Goal: Transaction & Acquisition: Purchase product/service

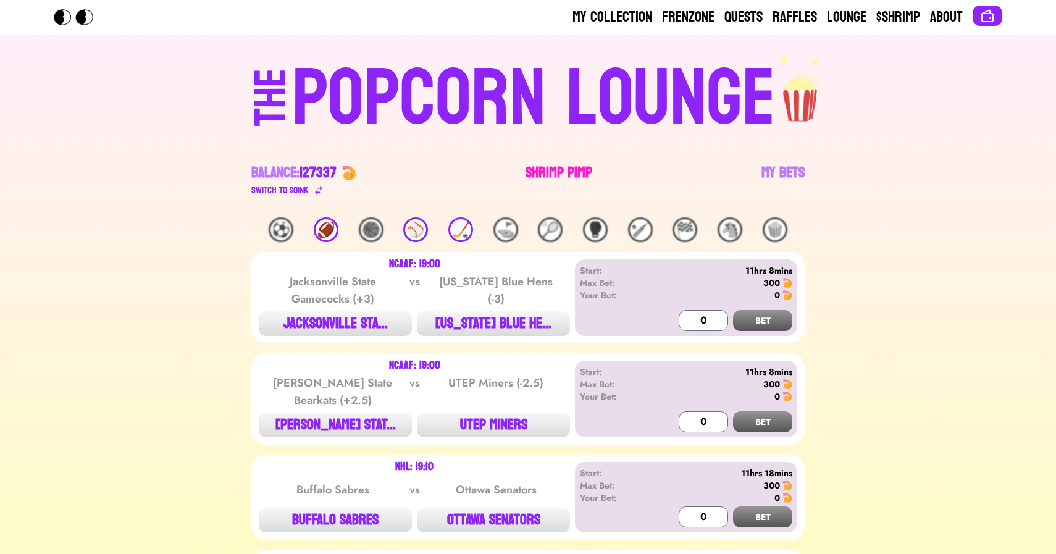
click at [551, 163] on link "Shrimp Pimp" at bounding box center [558, 180] width 67 height 35
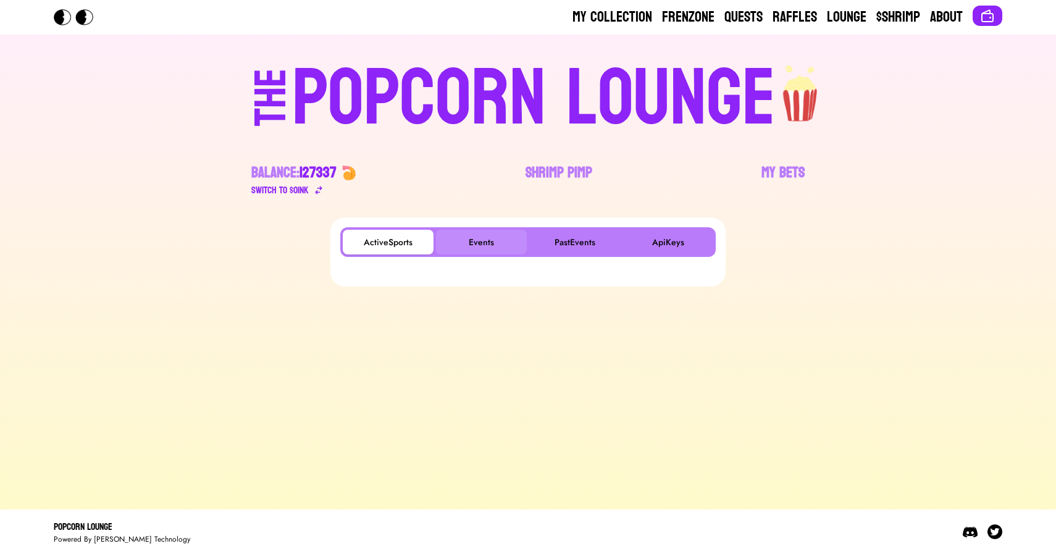
click at [477, 243] on button "Events" at bounding box center [481, 242] width 91 height 25
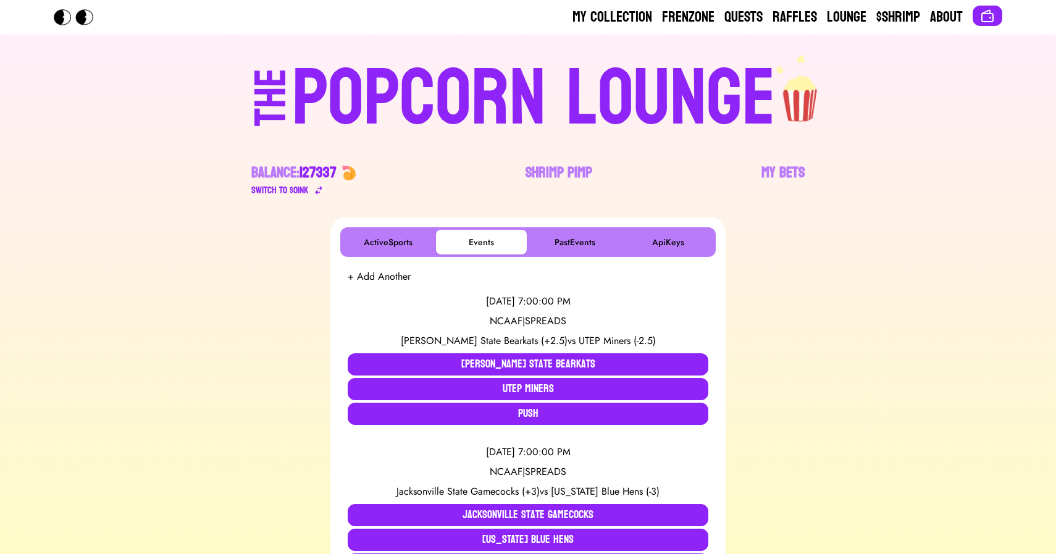
click at [406, 59] on div "POPCORN LOUNGE" at bounding box center [533, 98] width 483 height 79
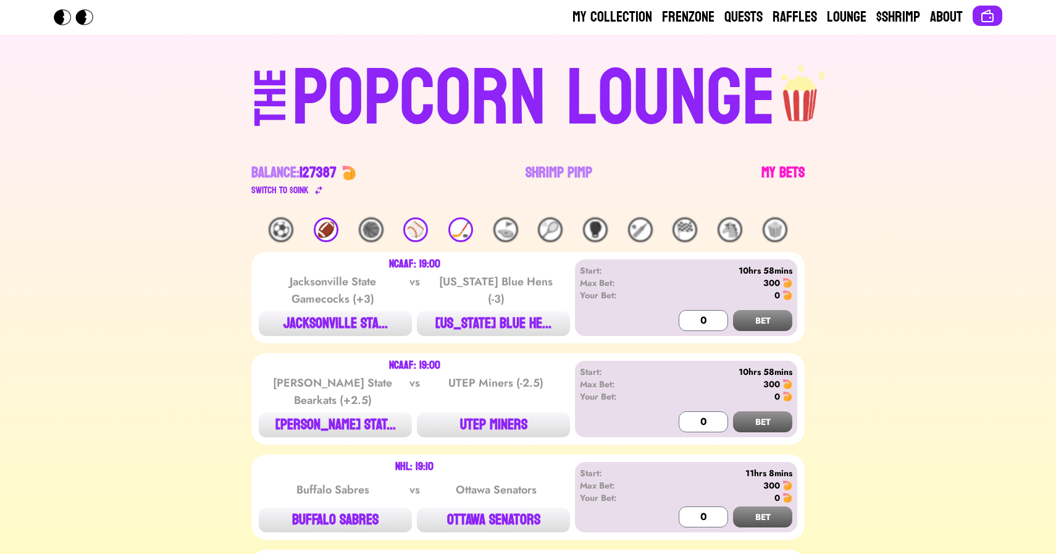
click at [781, 165] on link "My Bets" at bounding box center [782, 180] width 43 height 35
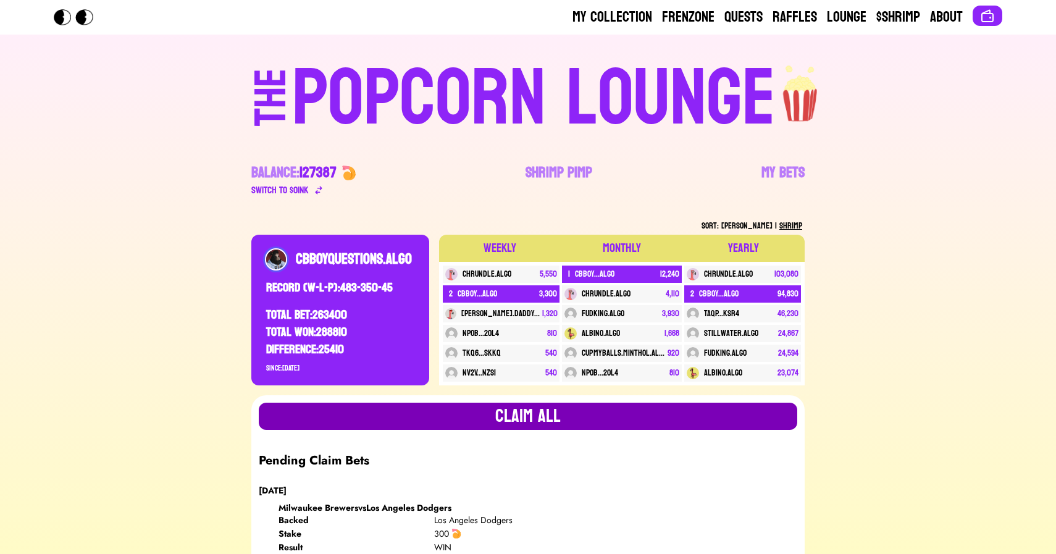
click at [325, 422] on button "Claim all" at bounding box center [528, 416] width 538 height 27
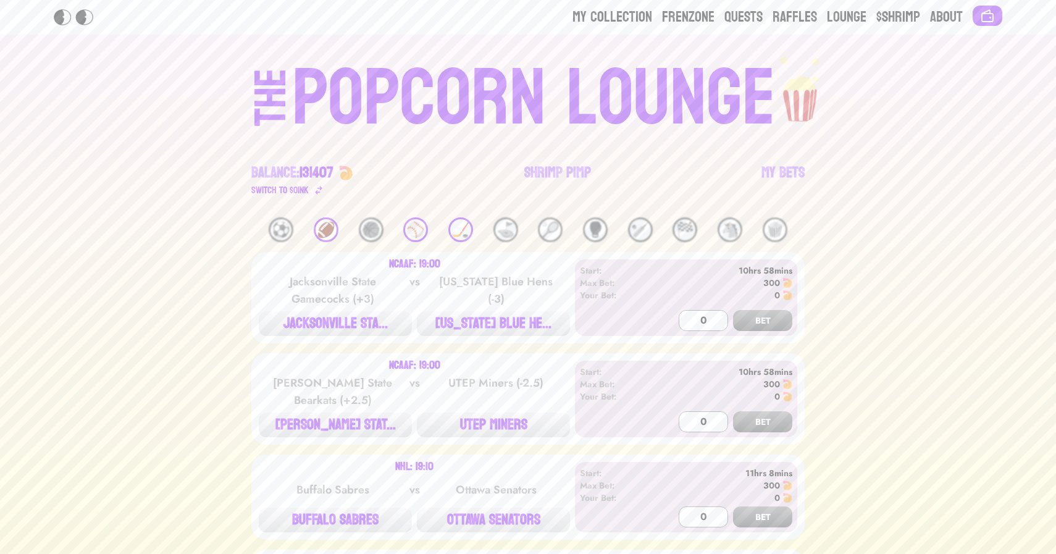
click at [449, 229] on div "🏒" at bounding box center [460, 229] width 25 height 25
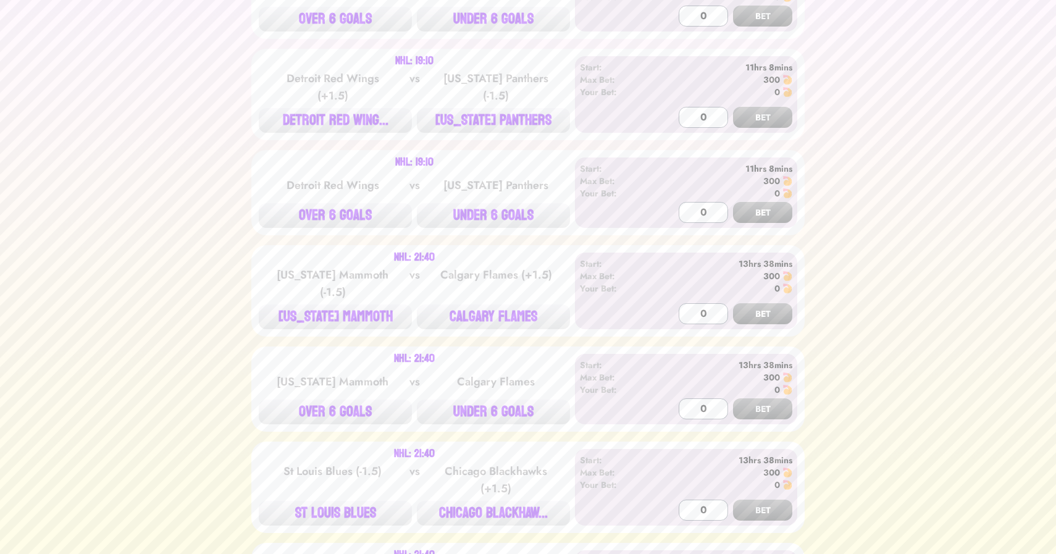
scroll to position [394, 0]
click at [331, 130] on button "DETROIT RED WING..." at bounding box center [335, 119] width 153 height 25
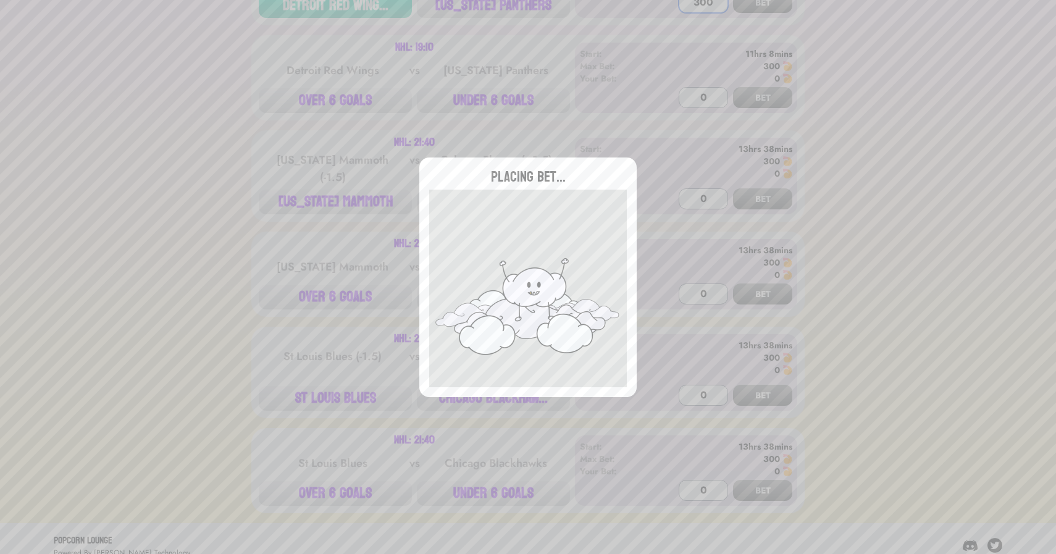
scroll to position [515, 0]
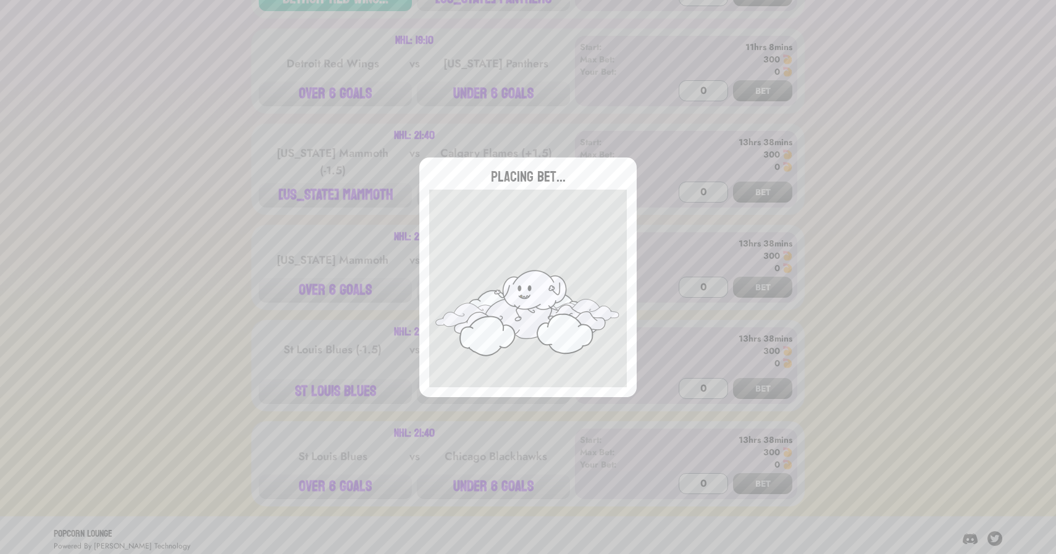
type input "0"
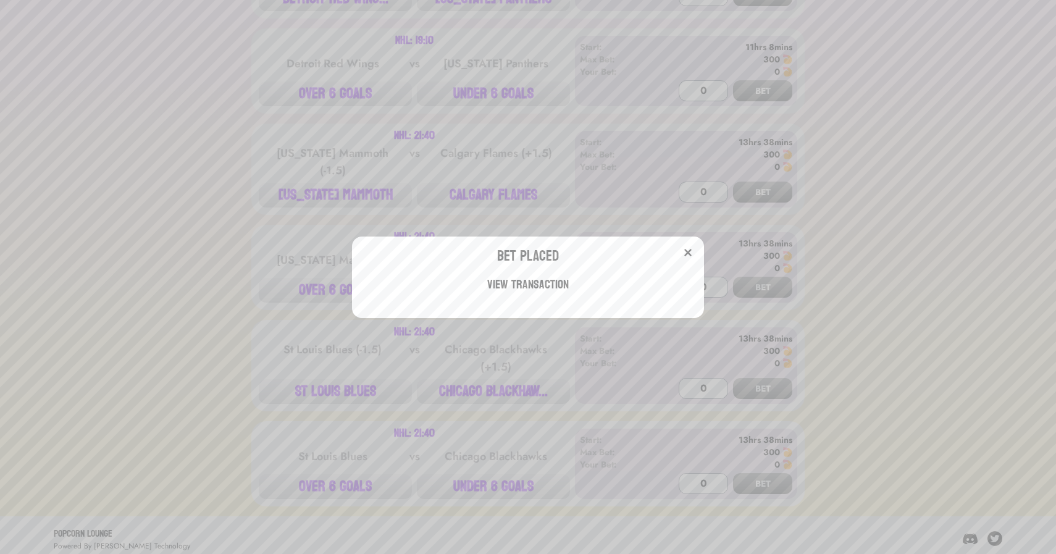
click at [483, 196] on div "Bet Placed View Transaction" at bounding box center [528, 277] width 1056 height 554
click at [483, 196] on button "CALGARY FLAMES" at bounding box center [493, 195] width 153 height 25
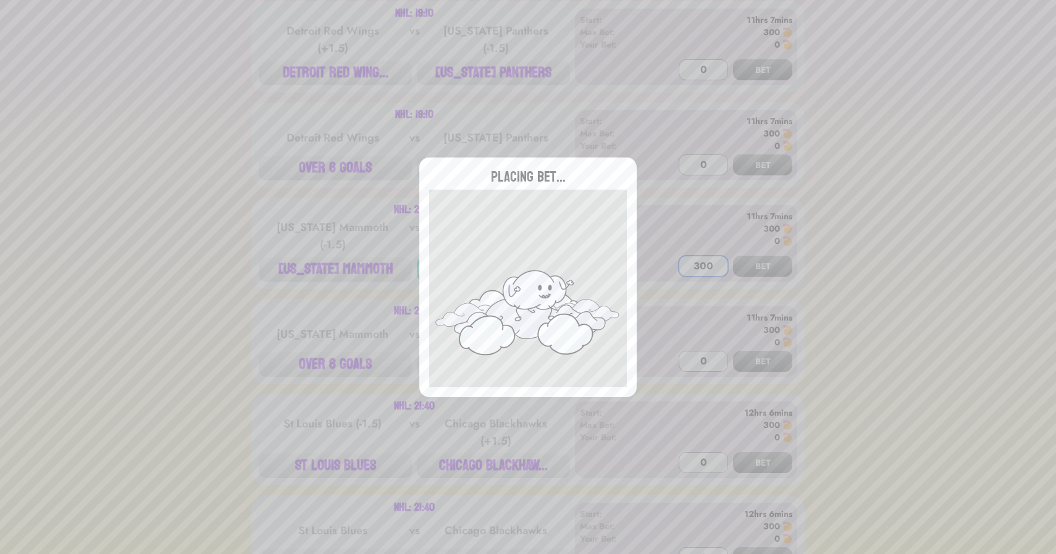
scroll to position [425, 0]
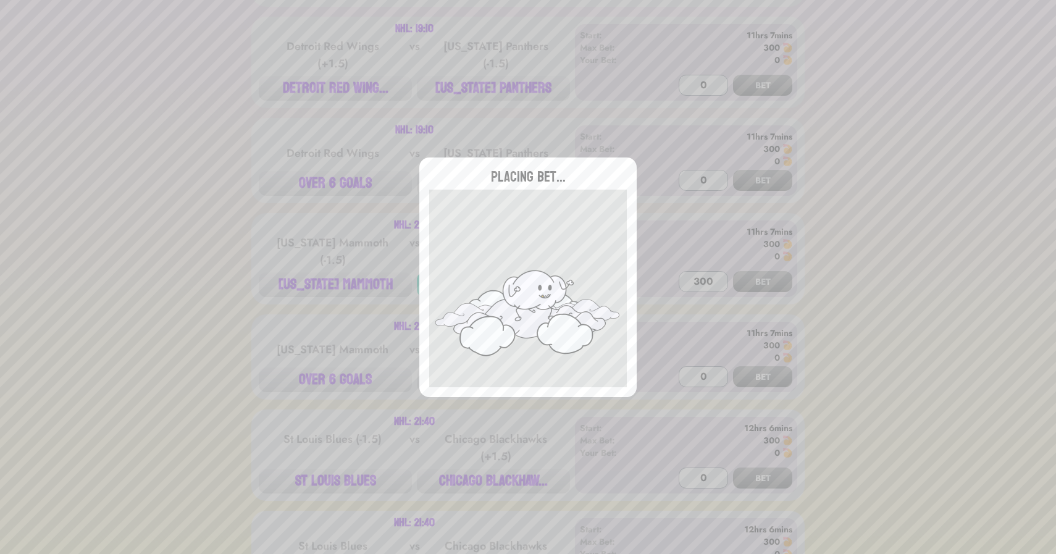
type input "0"
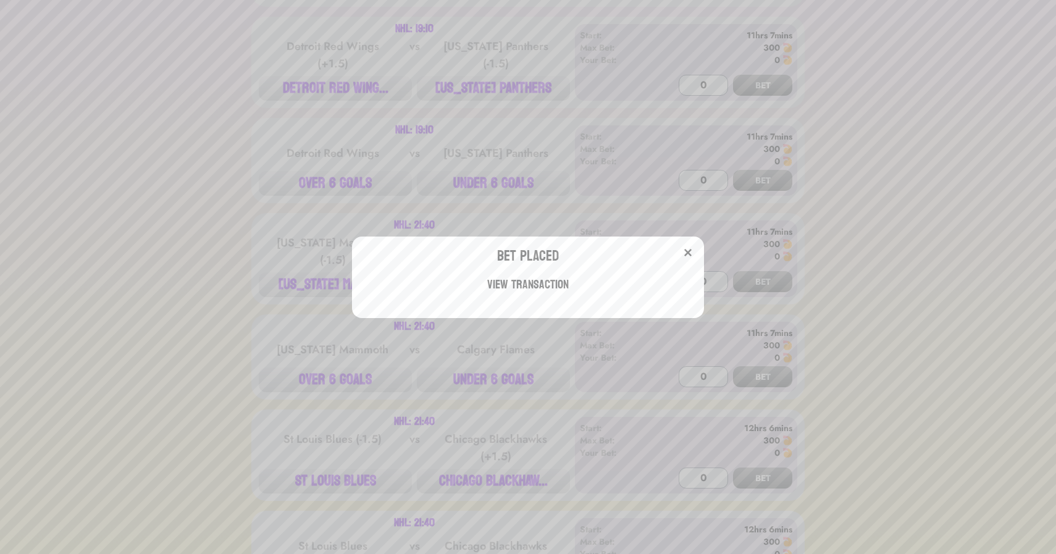
click at [488, 481] on div "Bet Placed View Transaction" at bounding box center [528, 277] width 1056 height 554
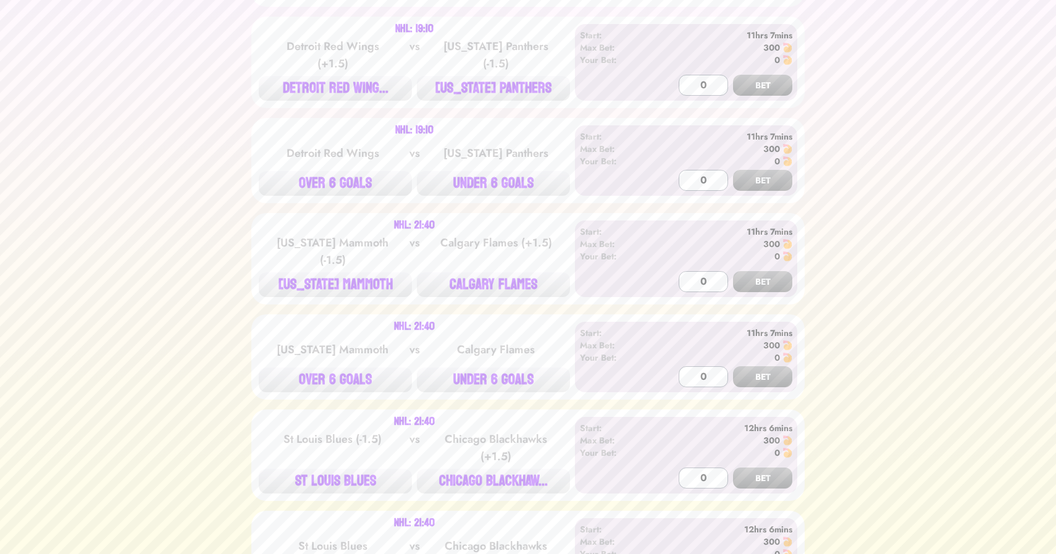
click at [488, 481] on button "CHICAGO BLACKHAW..." at bounding box center [493, 481] width 153 height 25
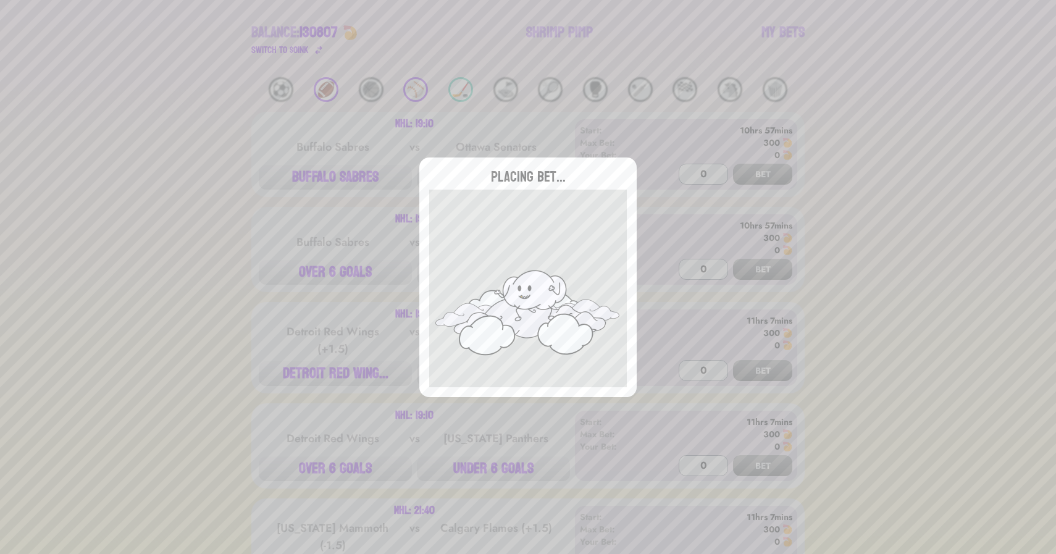
scroll to position [146, 0]
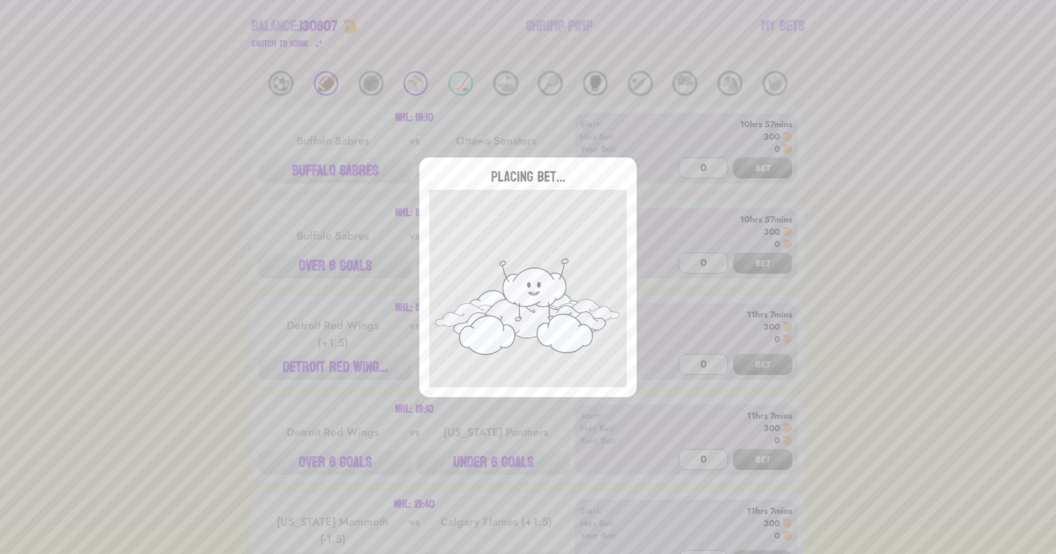
type input "0"
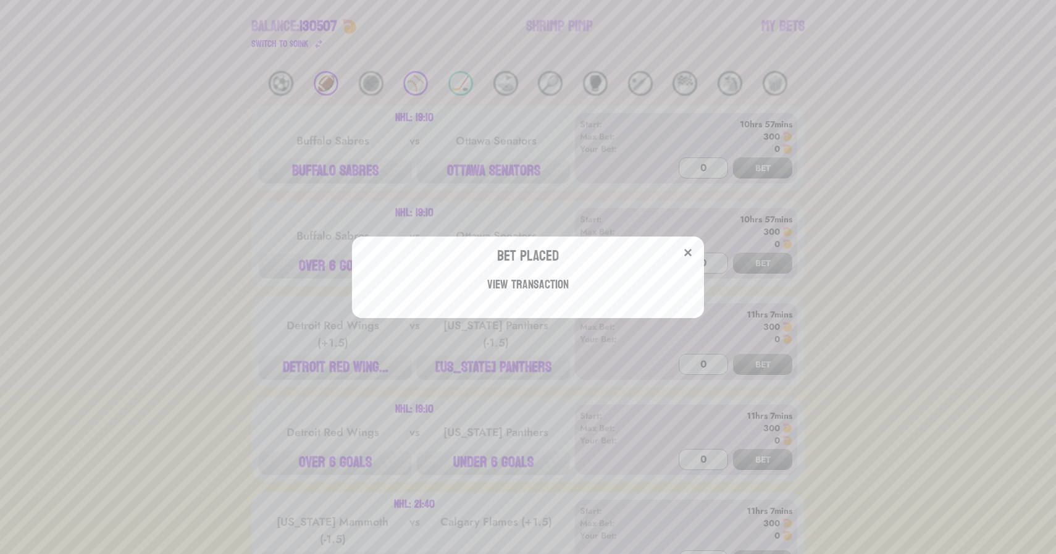
click at [411, 90] on div "Bet Placed View Transaction" at bounding box center [528, 277] width 1056 height 554
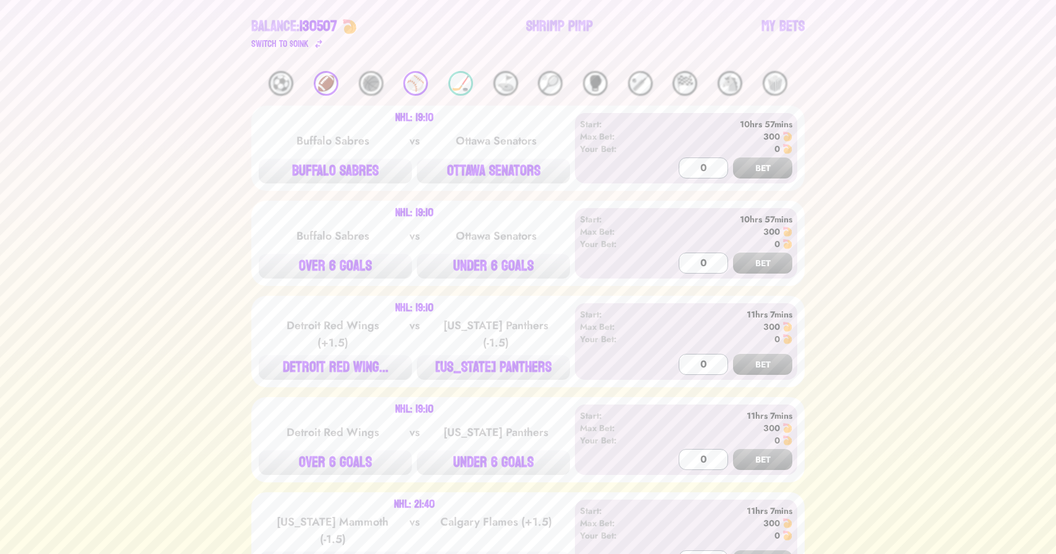
click at [411, 90] on div "⚾️" at bounding box center [415, 83] width 25 height 25
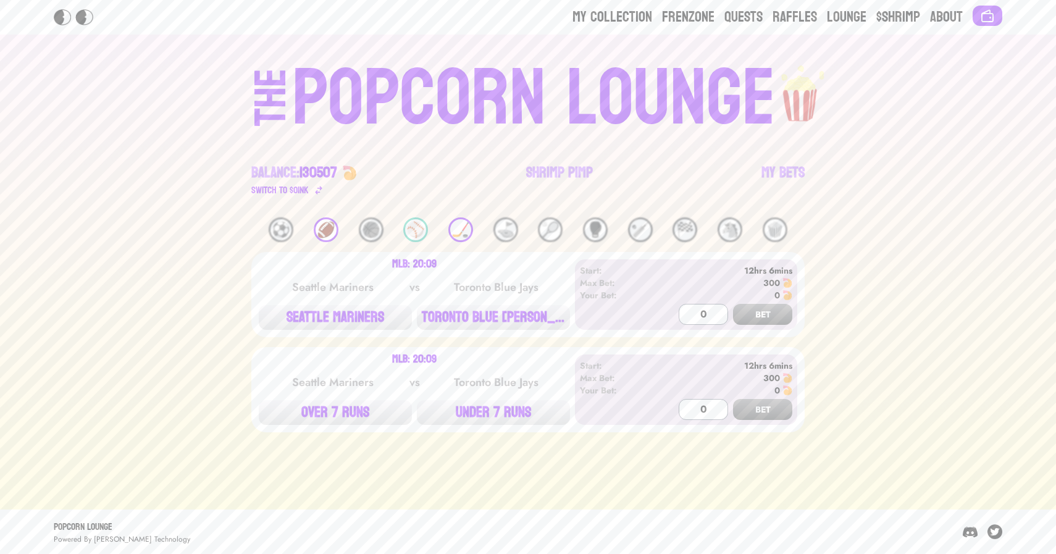
scroll to position [0, 0]
click at [336, 314] on button "SEATTLE MARINERS" at bounding box center [335, 317] width 153 height 25
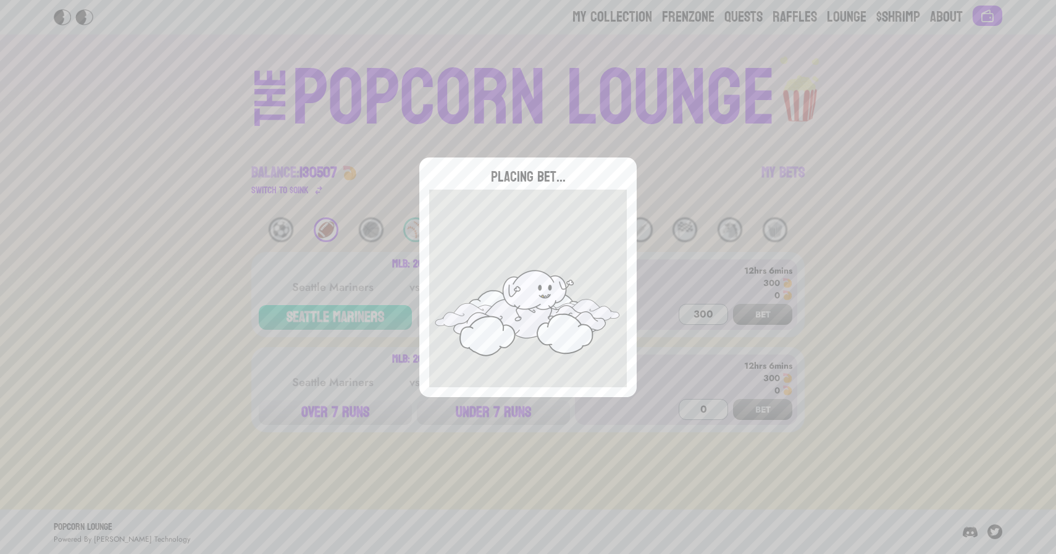
type input "0"
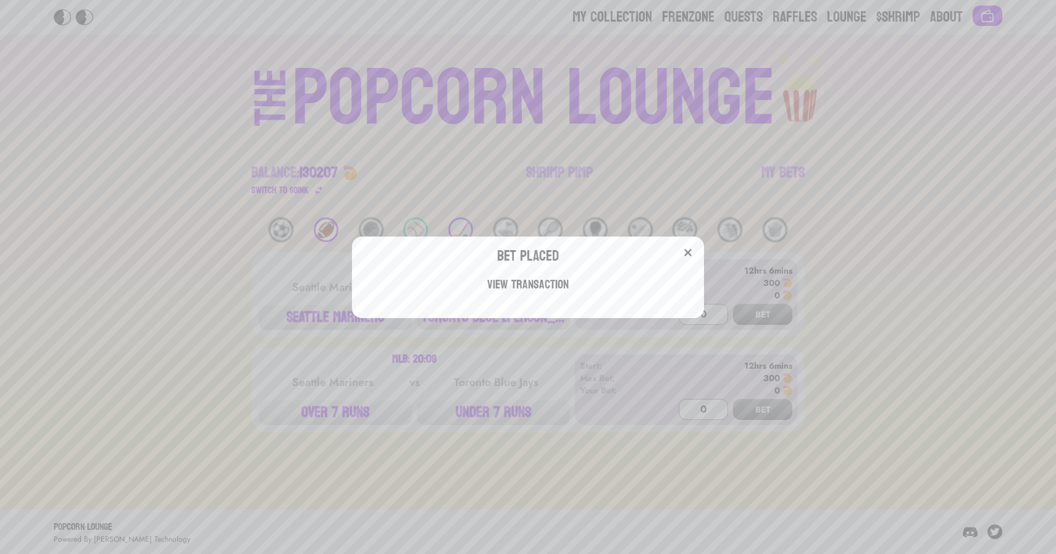
click at [389, 123] on div "Bet Placed View Transaction" at bounding box center [528, 277] width 1056 height 554
